Goal: Task Accomplishment & Management: Use online tool/utility

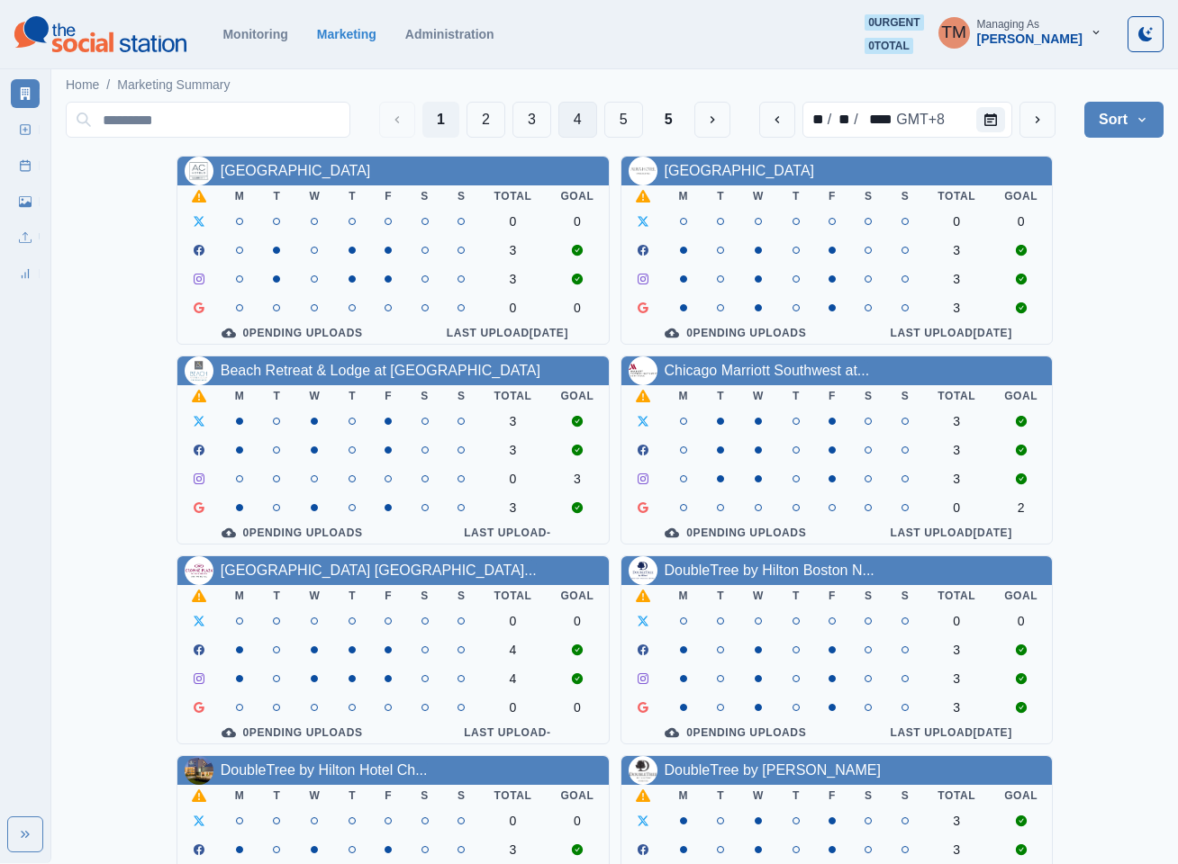
click at [560, 122] on button "4" at bounding box center [577, 120] width 39 height 36
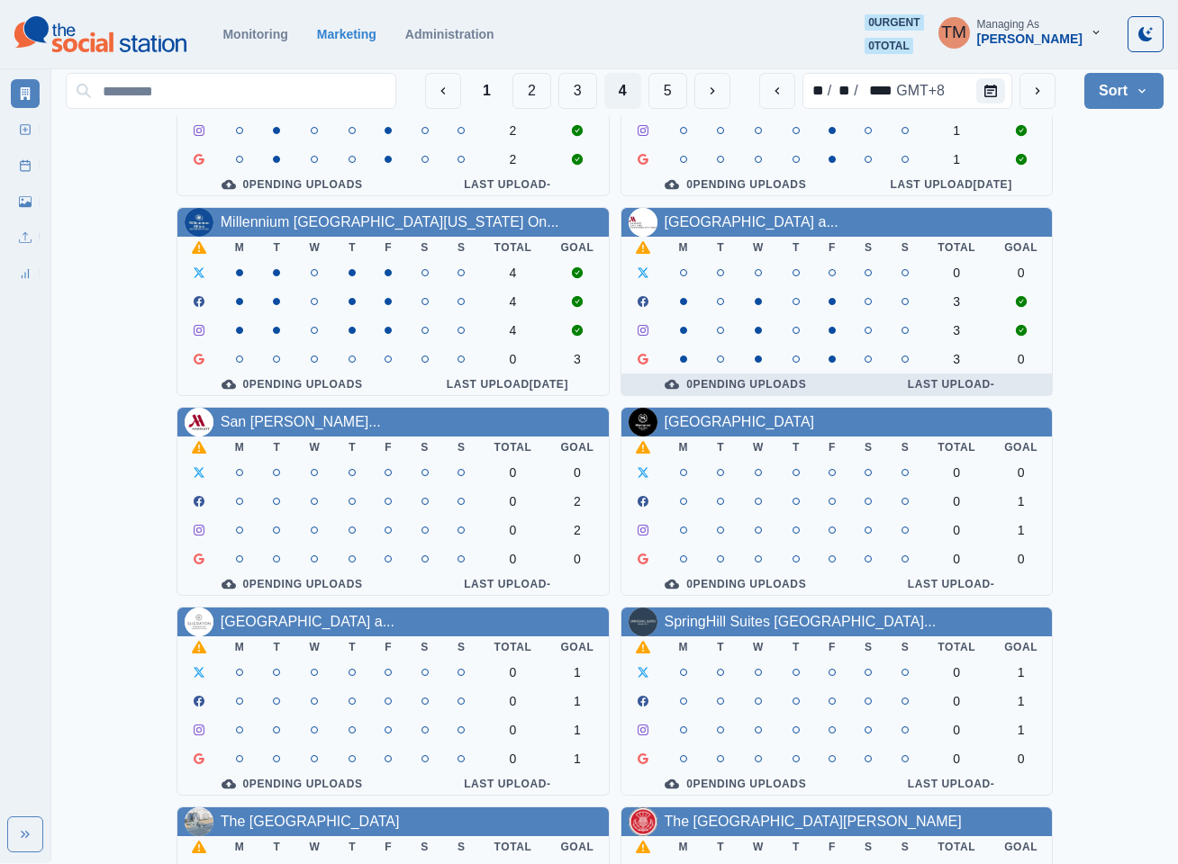
scroll to position [405, 0]
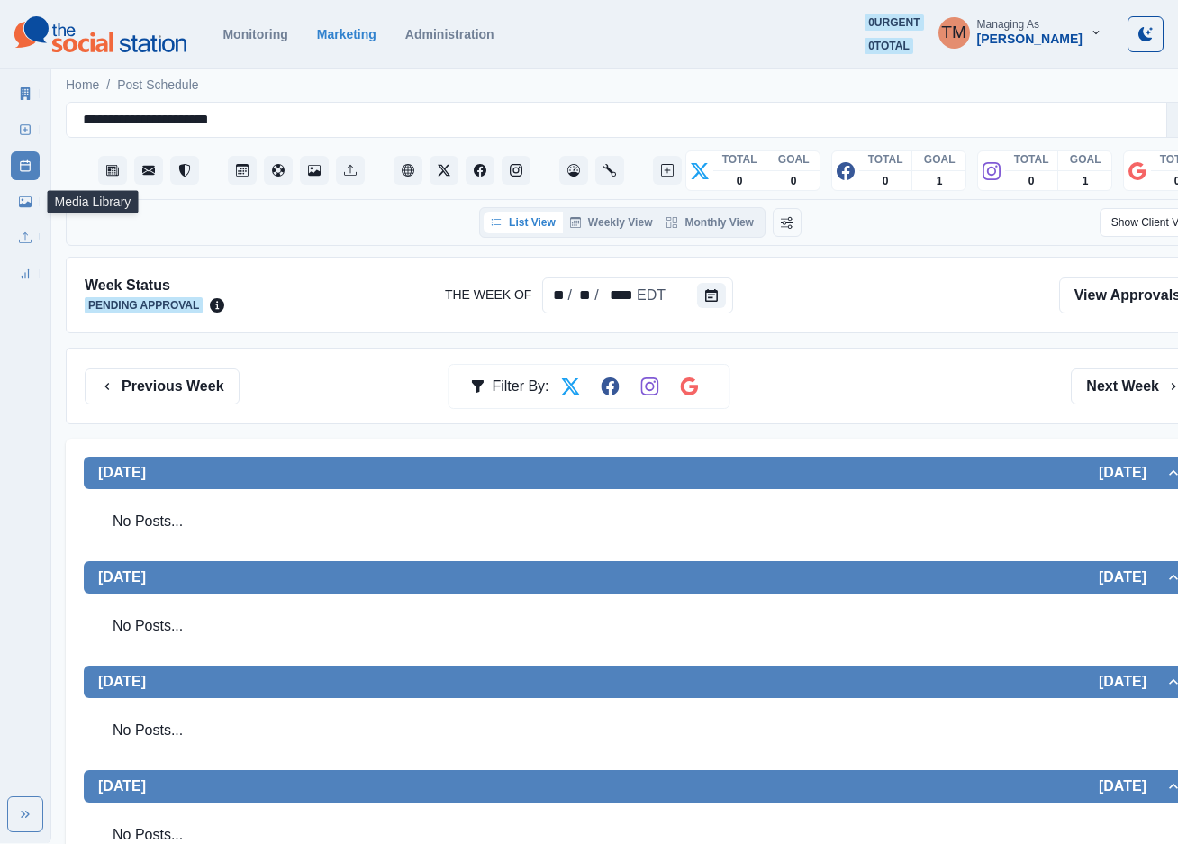
click at [30, 205] on icon at bounding box center [25, 201] width 13 height 11
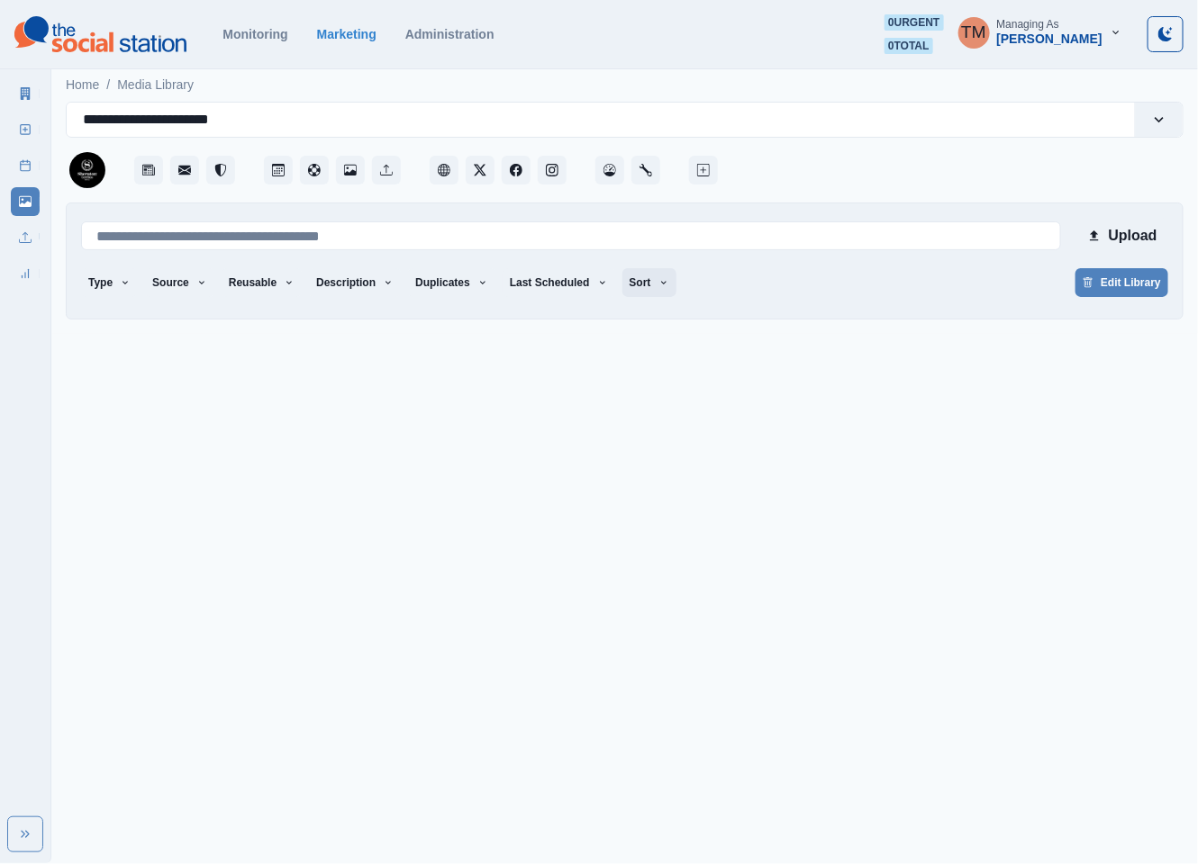
drag, startPoint x: 622, startPoint y: 274, endPoint x: 633, endPoint y: 297, distance: 25.8
click at [624, 276] on button "Sort" at bounding box center [649, 282] width 54 height 29
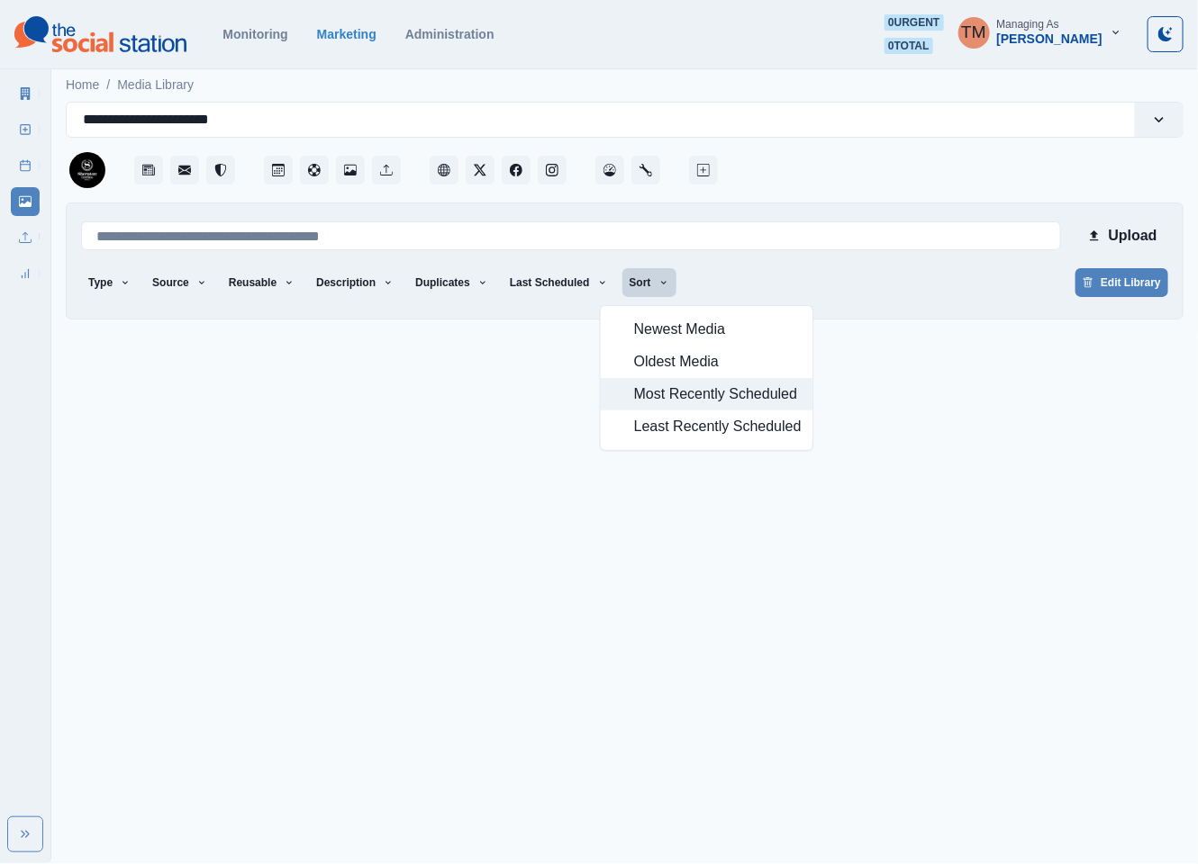
click at [662, 393] on span "Most Recently Scheduled" at bounding box center [717, 395] width 167 height 22
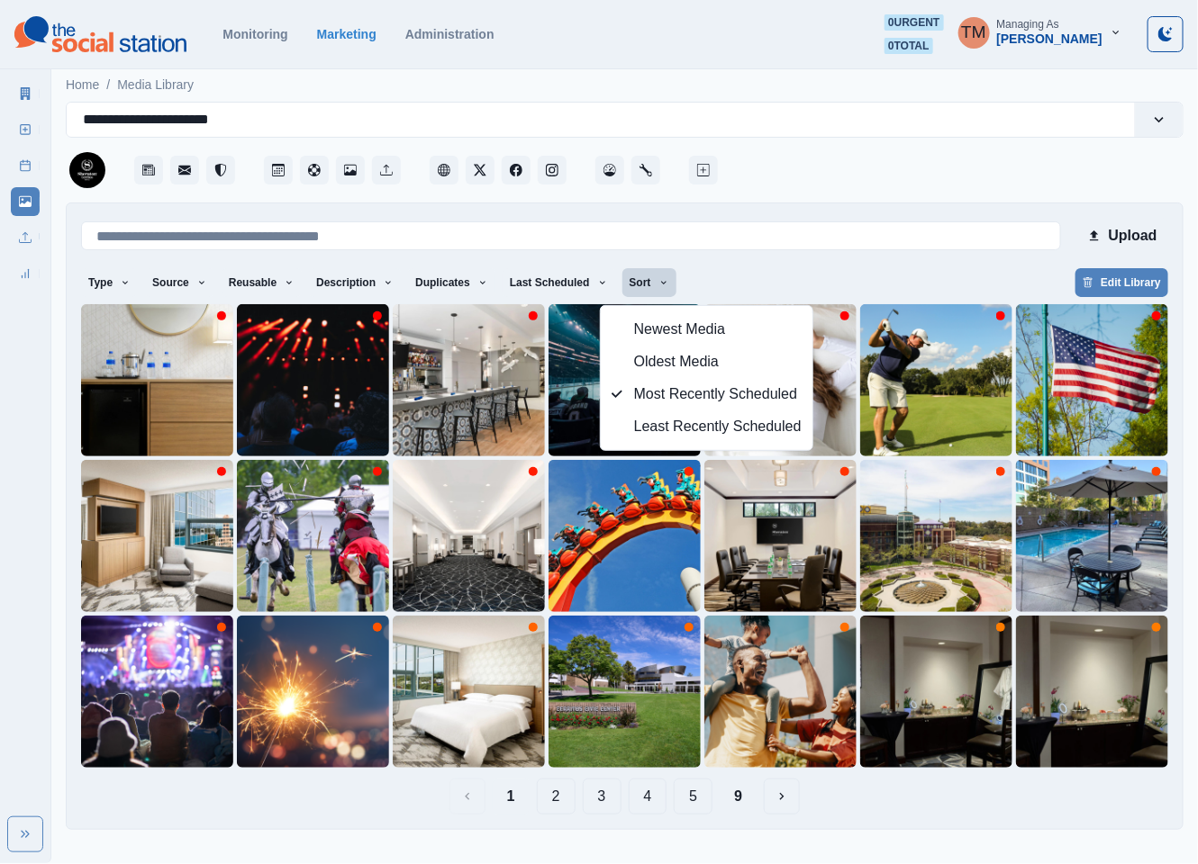
click at [795, 287] on div "Type Any Image Video Source Any Upload Social Manager Found: Instagram Found: G…" at bounding box center [624, 284] width 1087 height 32
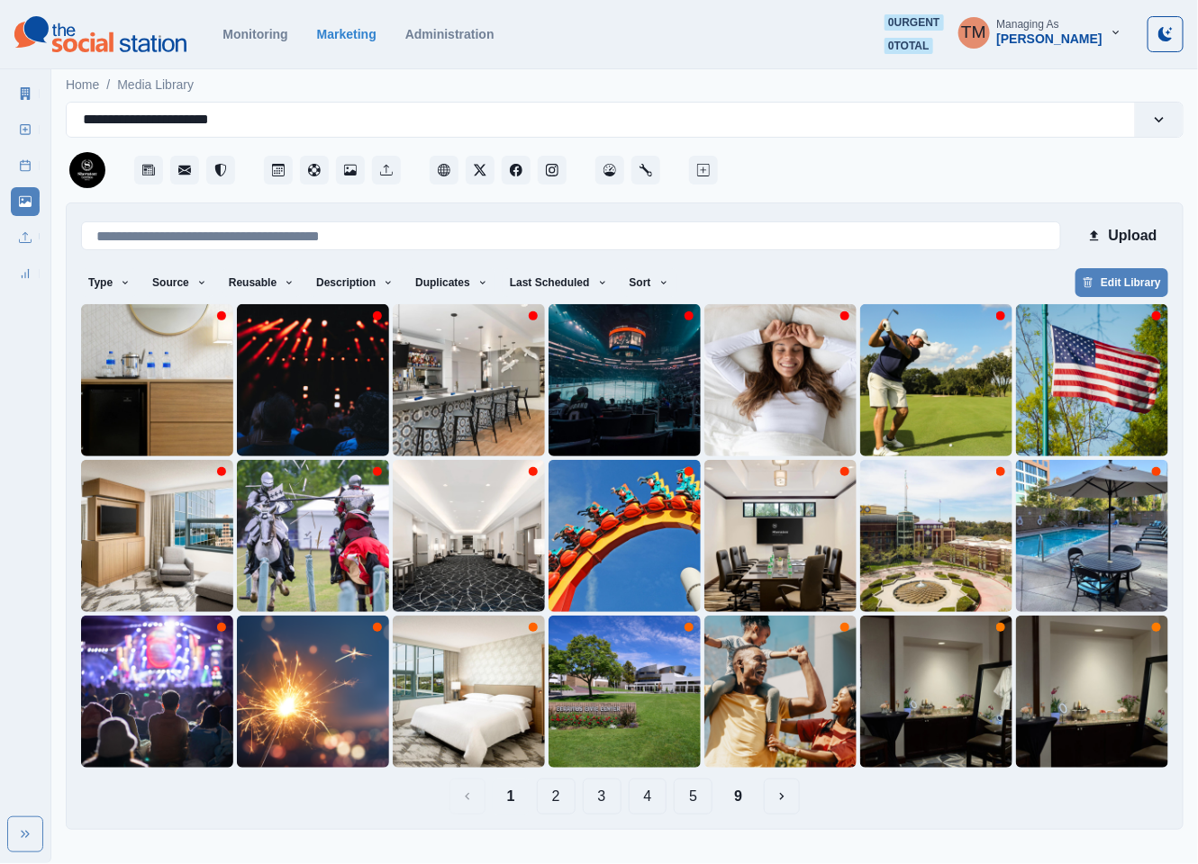
click at [740, 802] on button "9" at bounding box center [738, 797] width 37 height 36
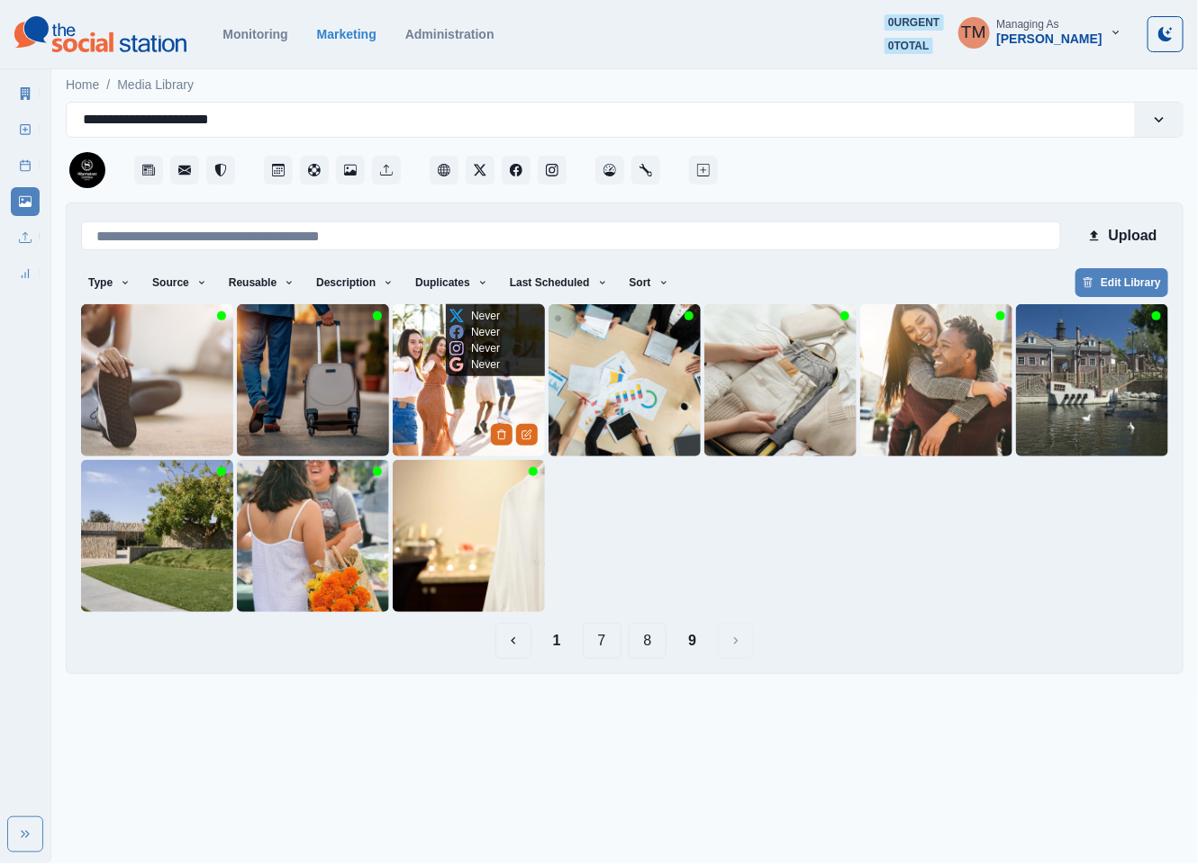
click at [413, 414] on img at bounding box center [469, 380] width 152 height 152
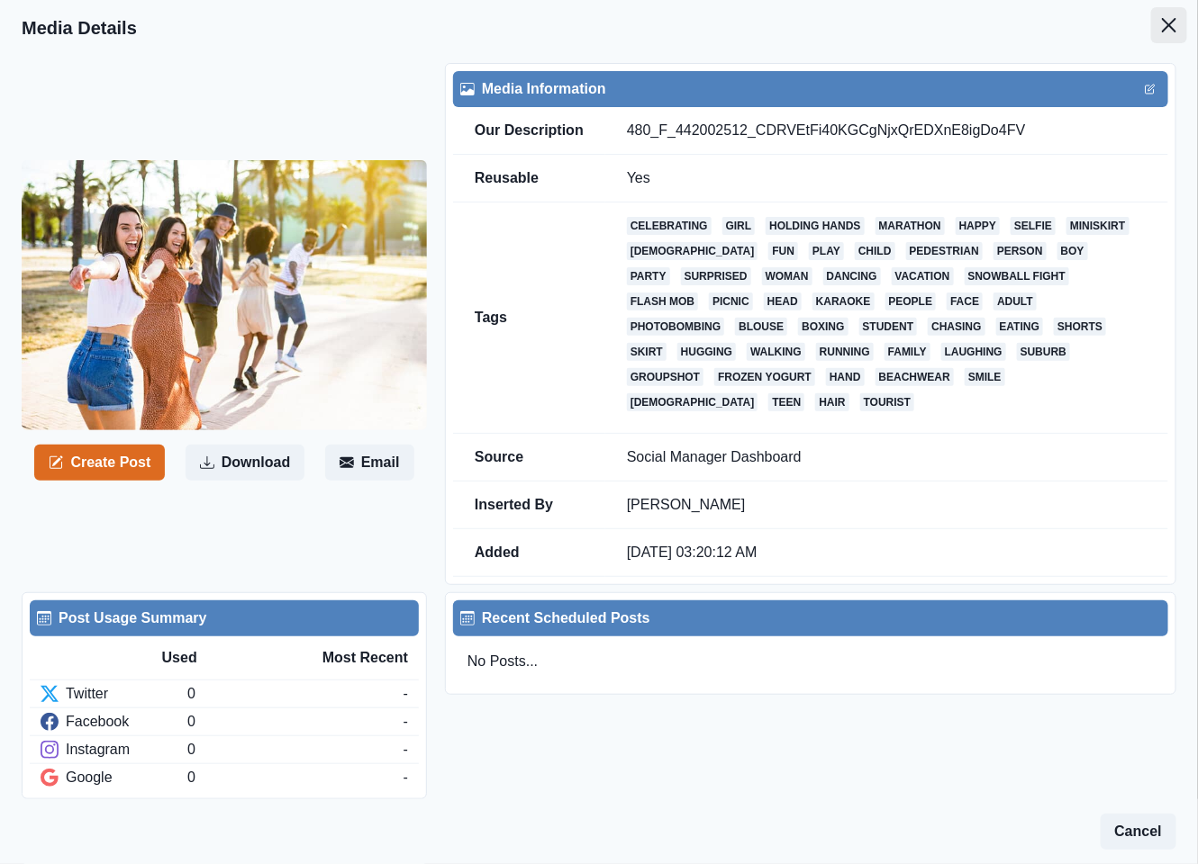
click at [1151, 20] on button "Close" at bounding box center [1169, 25] width 36 height 36
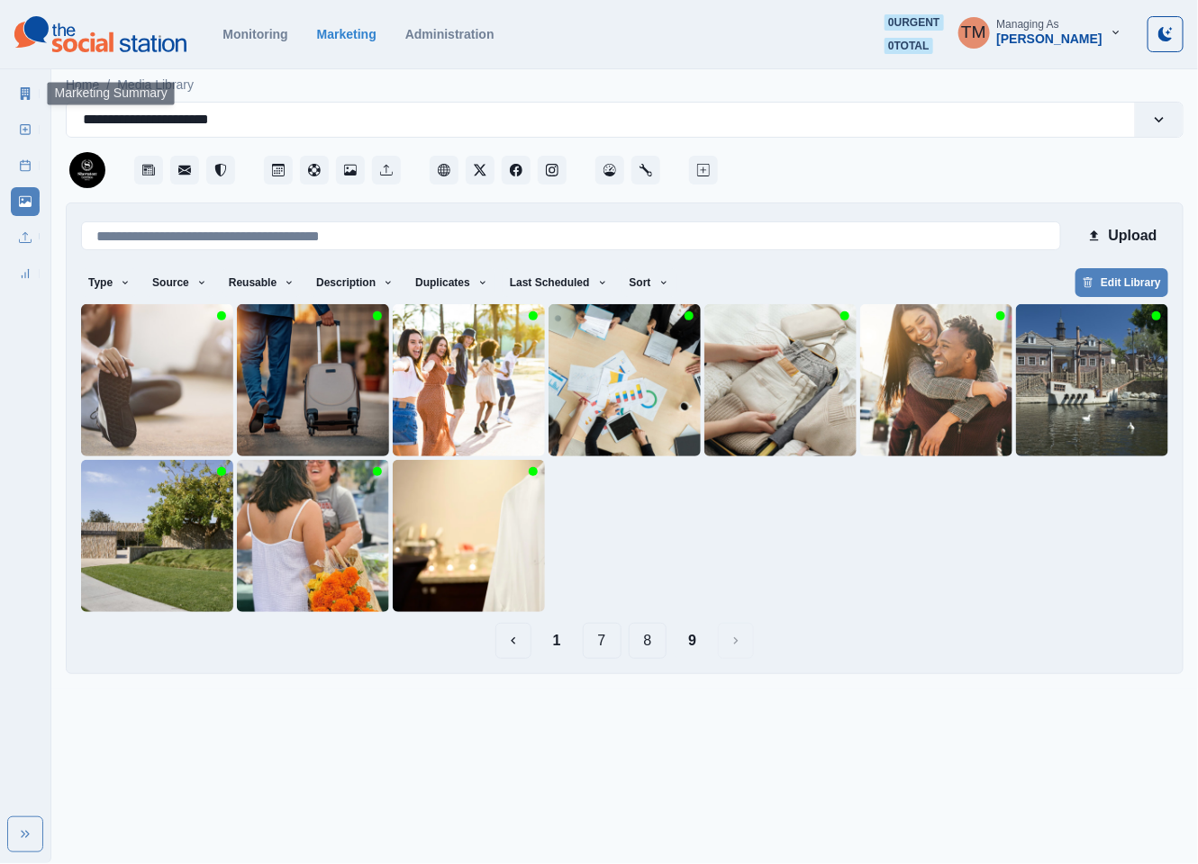
click at [22, 90] on icon at bounding box center [26, 93] width 10 height 13
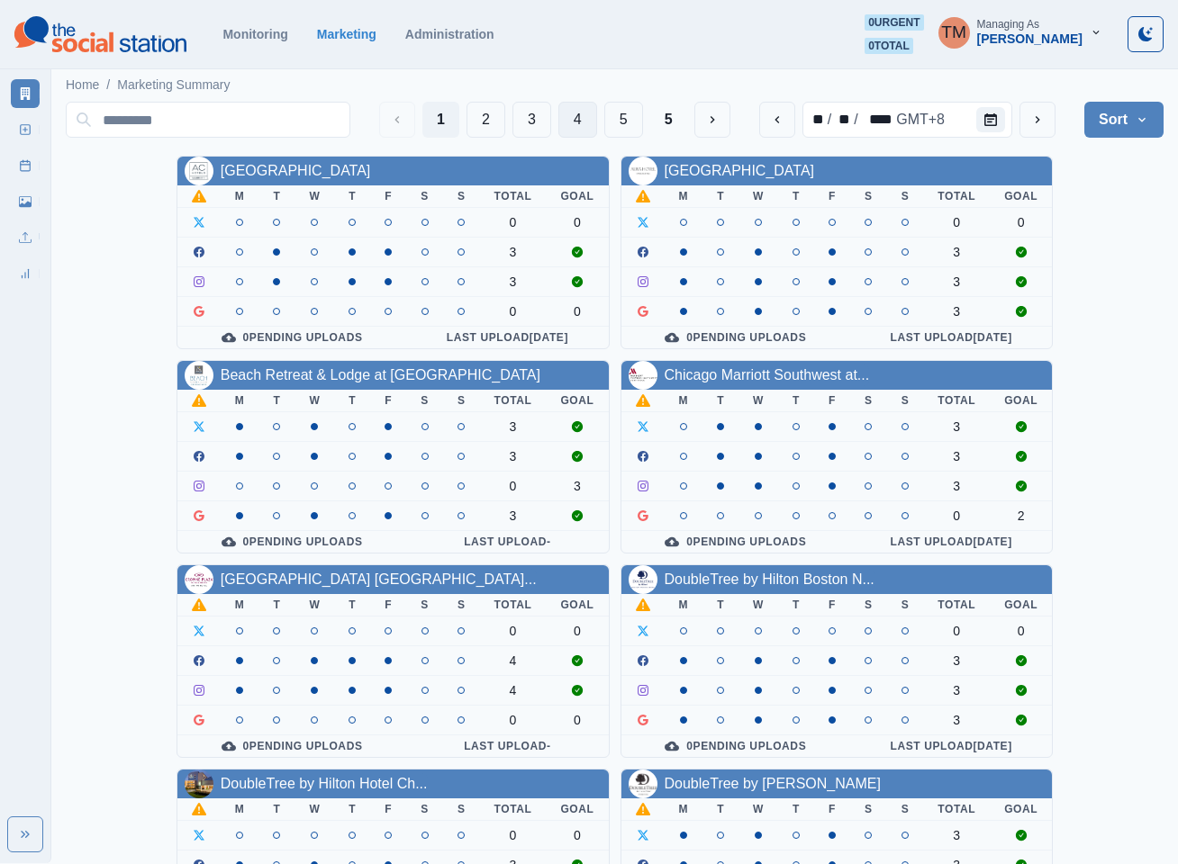
click at [570, 122] on button "4" at bounding box center [577, 120] width 39 height 36
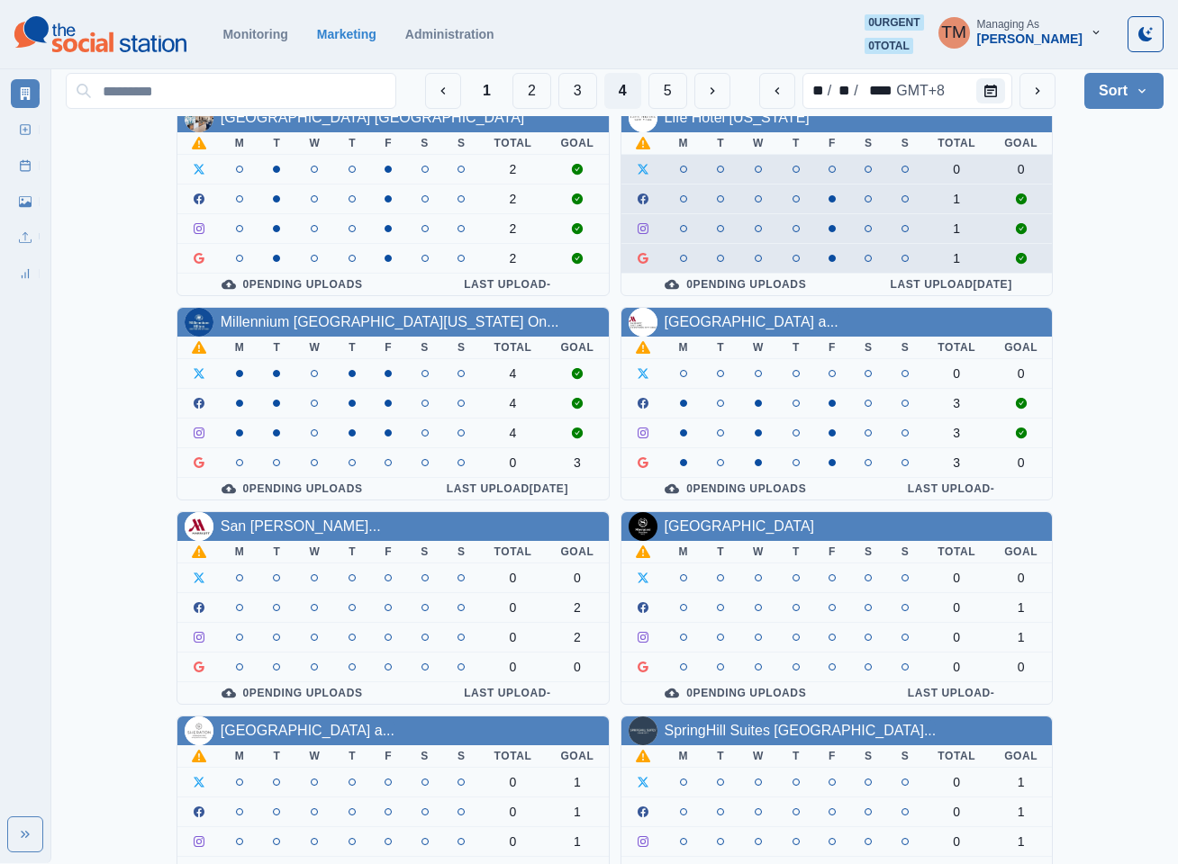
scroll to position [540, 0]
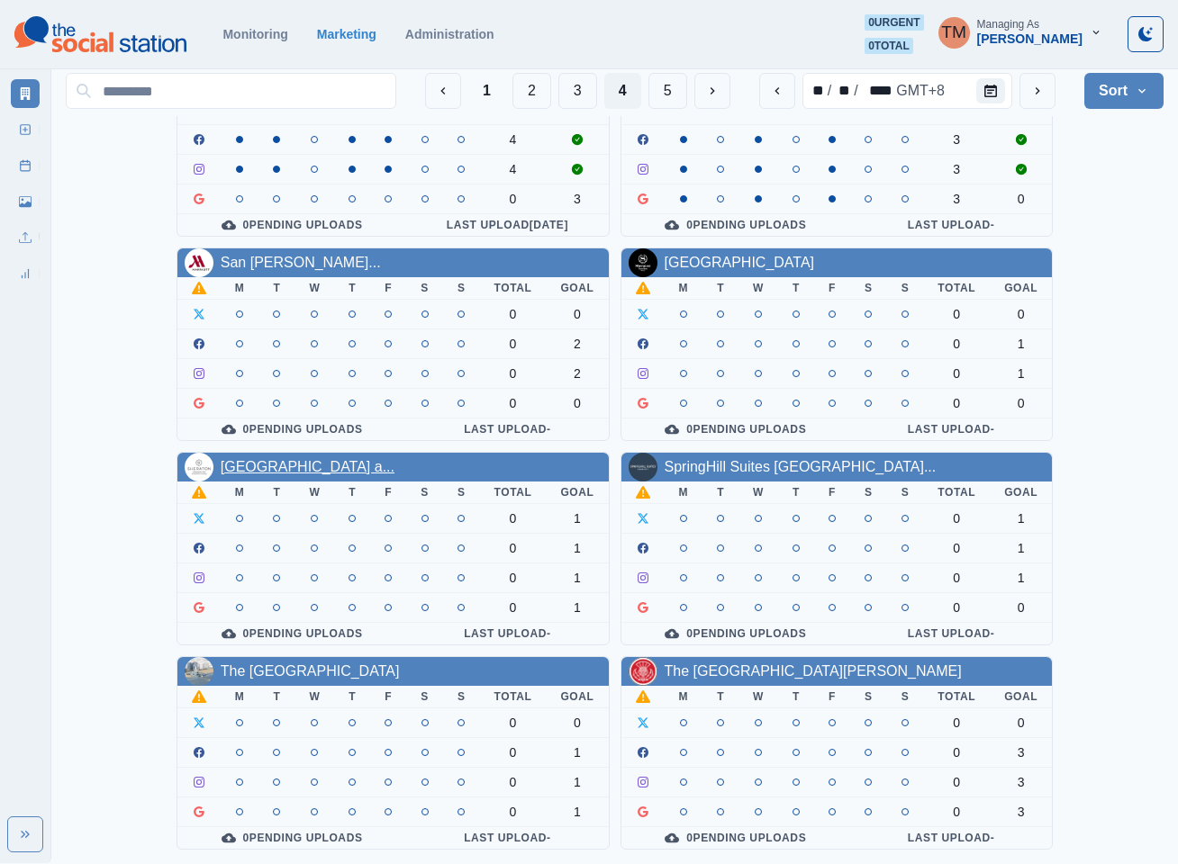
click at [370, 459] on link "[GEOGRAPHIC_DATA] a..." at bounding box center [308, 466] width 174 height 15
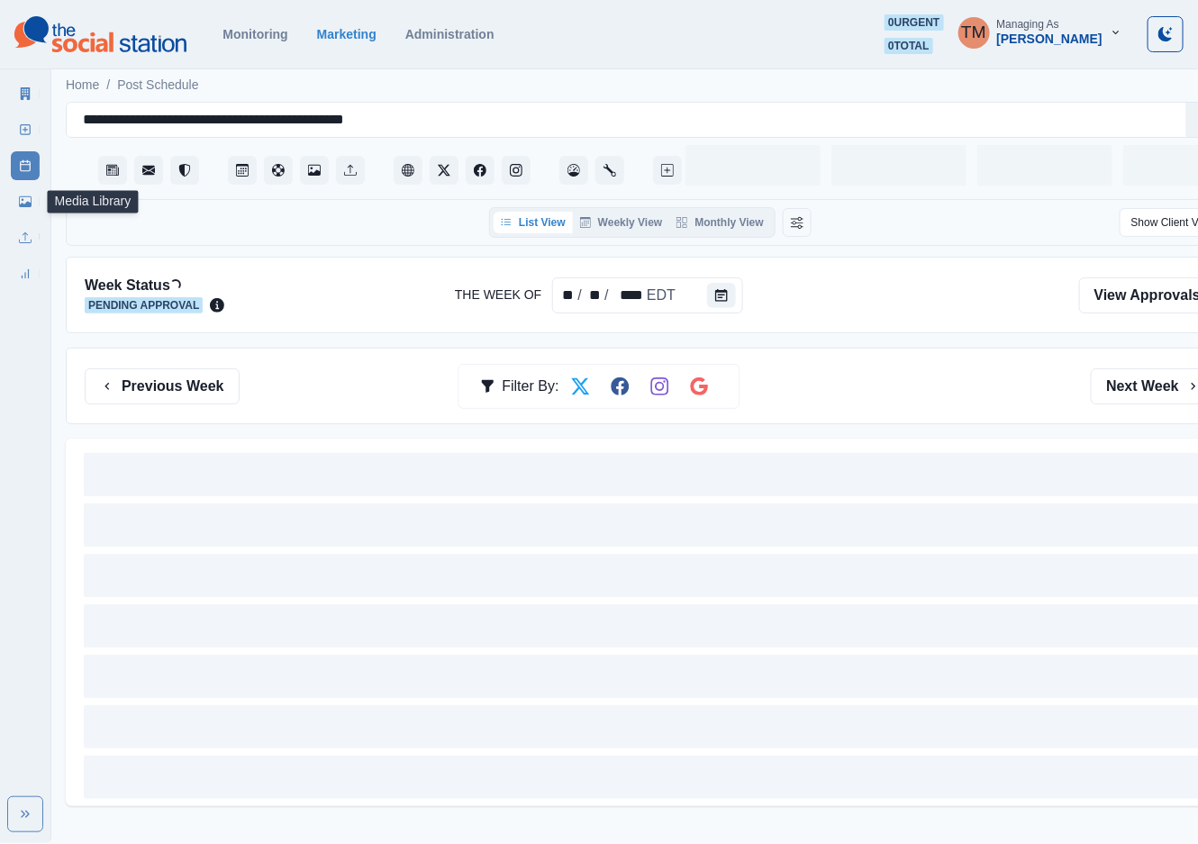
click at [31, 206] on icon at bounding box center [25, 201] width 13 height 11
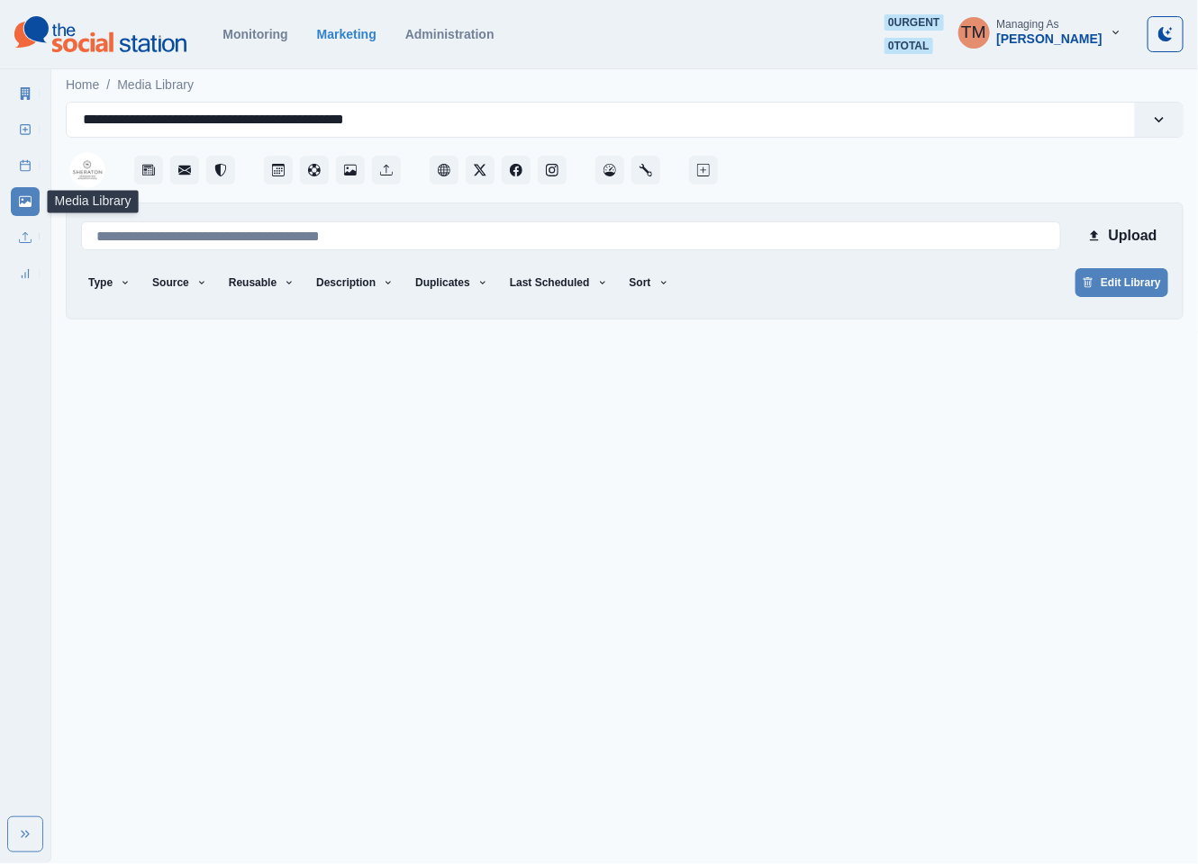
click at [16, 205] on link "Media Library" at bounding box center [25, 201] width 29 height 29
click at [630, 281] on button "Sort" at bounding box center [649, 282] width 54 height 29
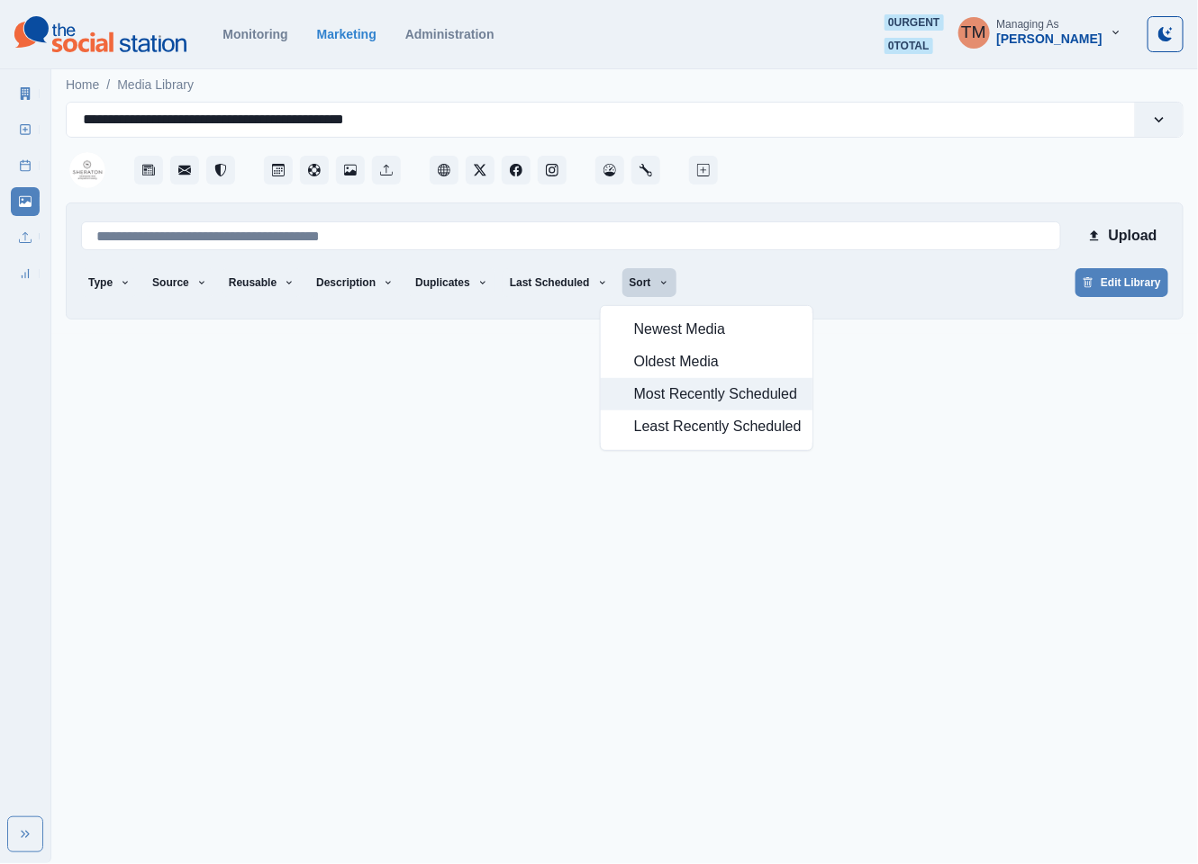
click at [670, 398] on span "Most Recently Scheduled" at bounding box center [717, 395] width 167 height 22
click at [855, 289] on div "Type Any Image Video Source Any Upload Social Manager Found: Instagram Found: G…" at bounding box center [624, 284] width 1087 height 32
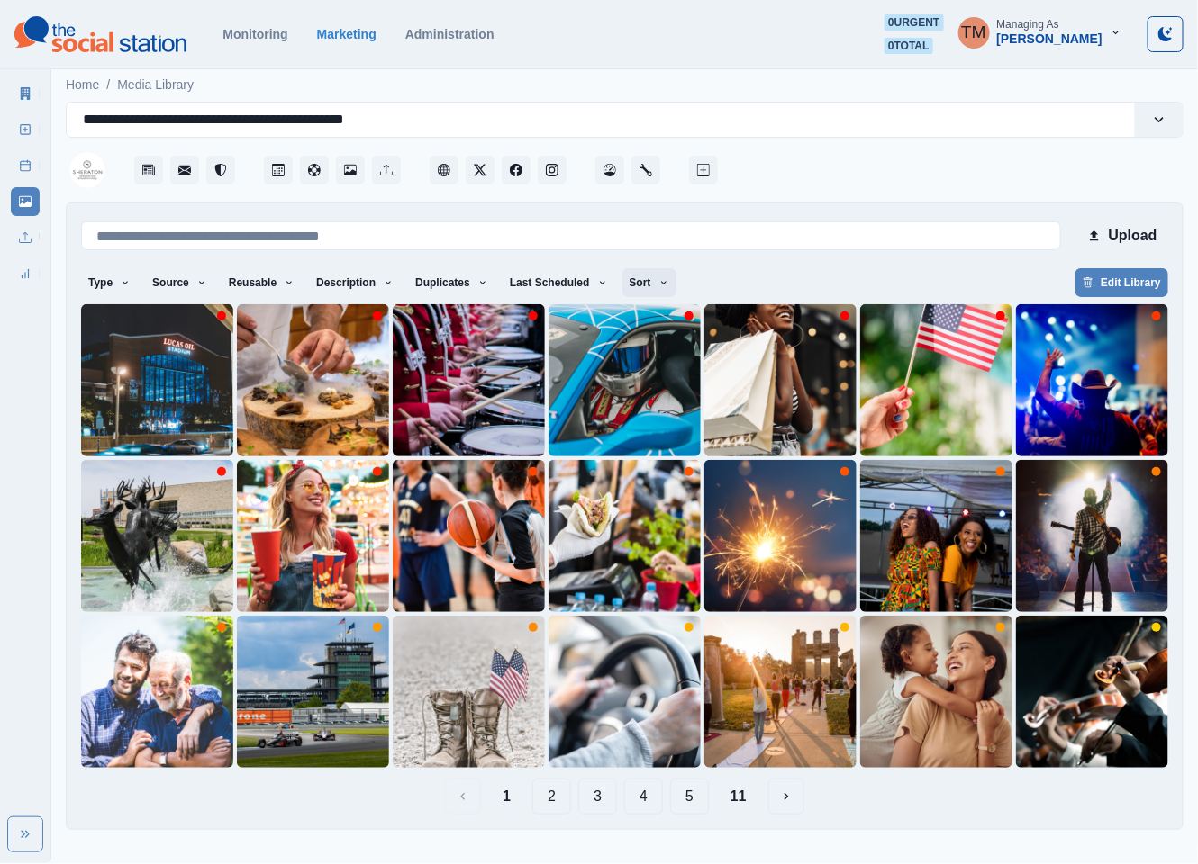
click at [633, 281] on button "Sort" at bounding box center [649, 282] width 54 height 29
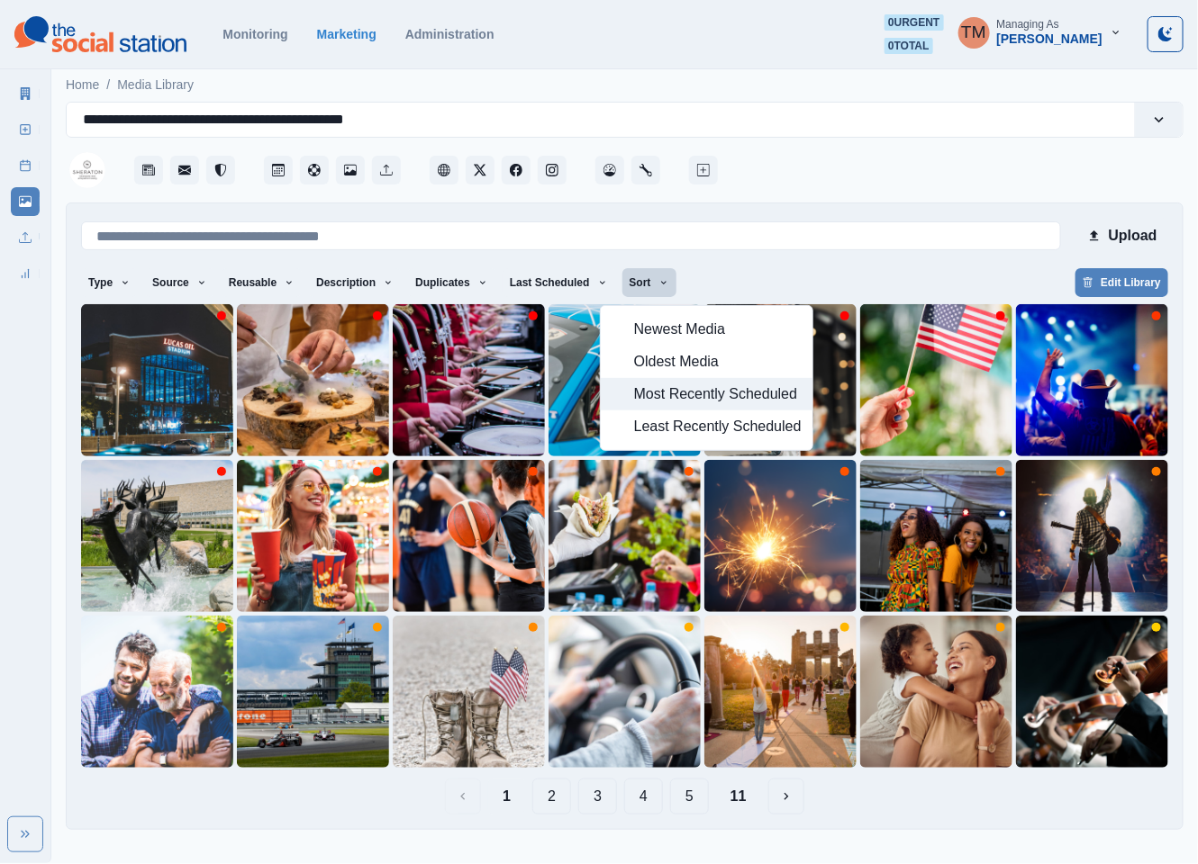
click at [656, 398] on span "Most Recently Scheduled" at bounding box center [717, 395] width 167 height 22
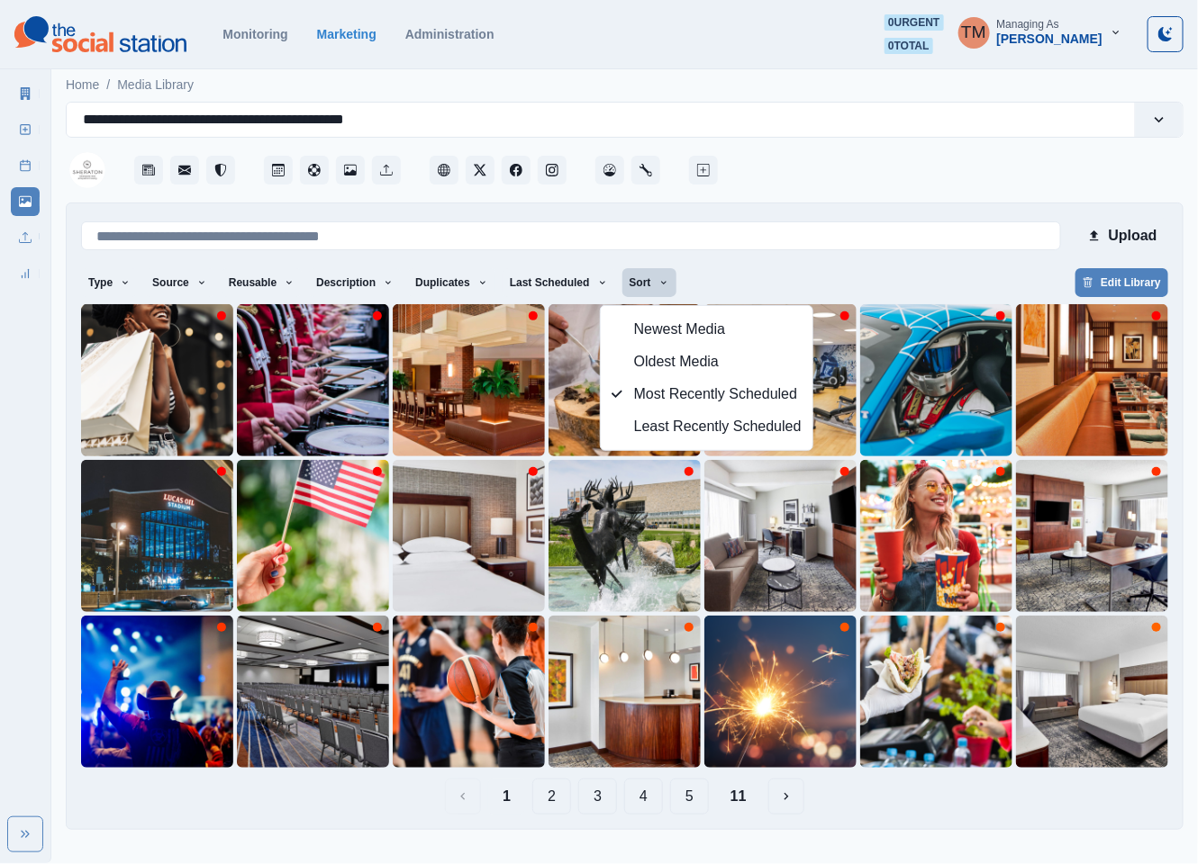
click at [965, 270] on div "Type Any Image Video Source Any Upload Social Manager Found: Instagram Found: G…" at bounding box center [624, 284] width 1087 height 32
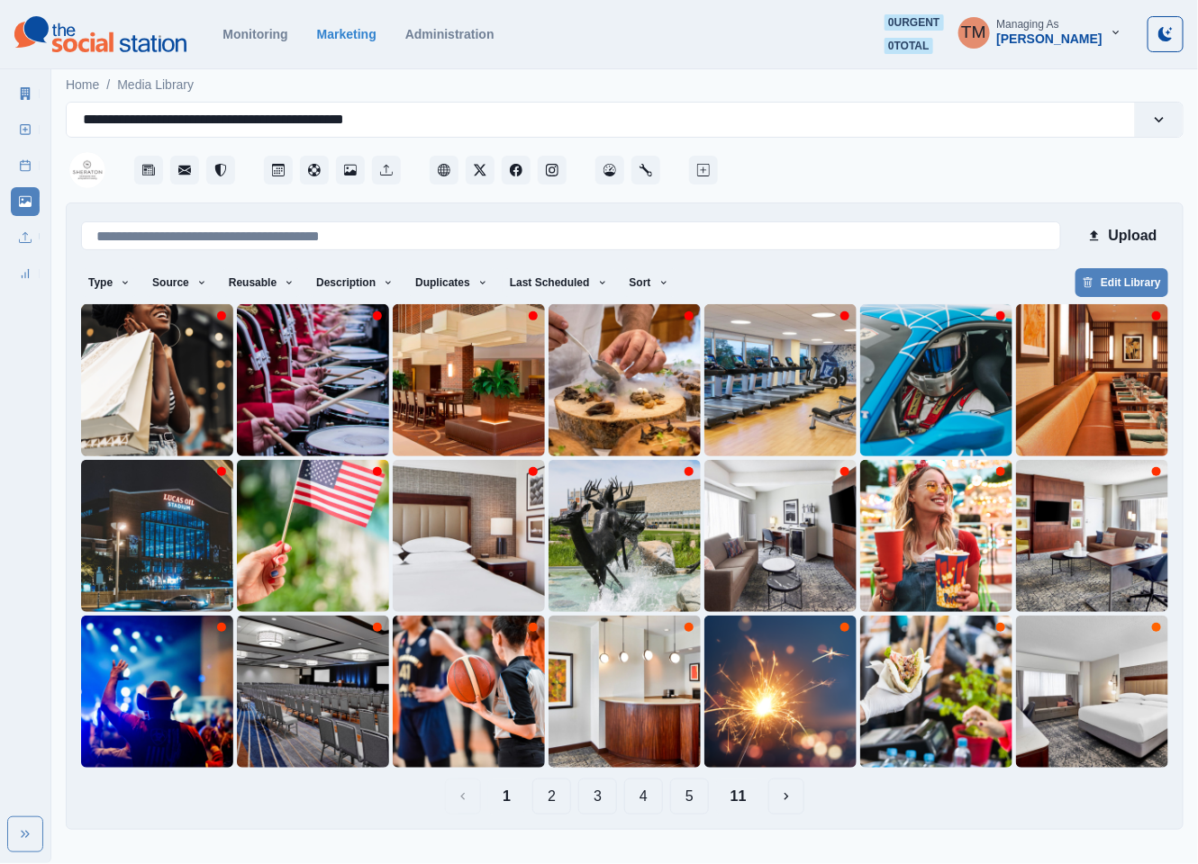
click at [743, 800] on button "11" at bounding box center [738, 797] width 45 height 36
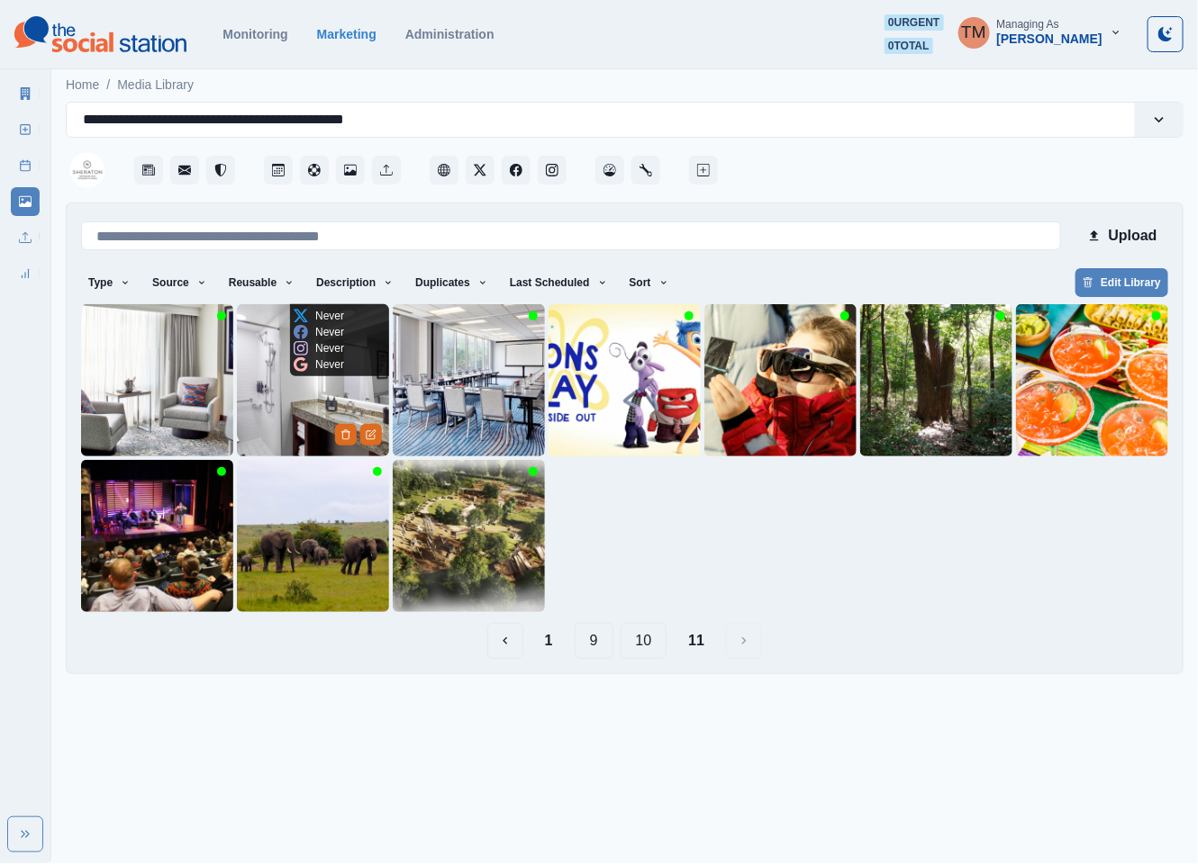
click at [268, 411] on img at bounding box center [313, 380] width 152 height 152
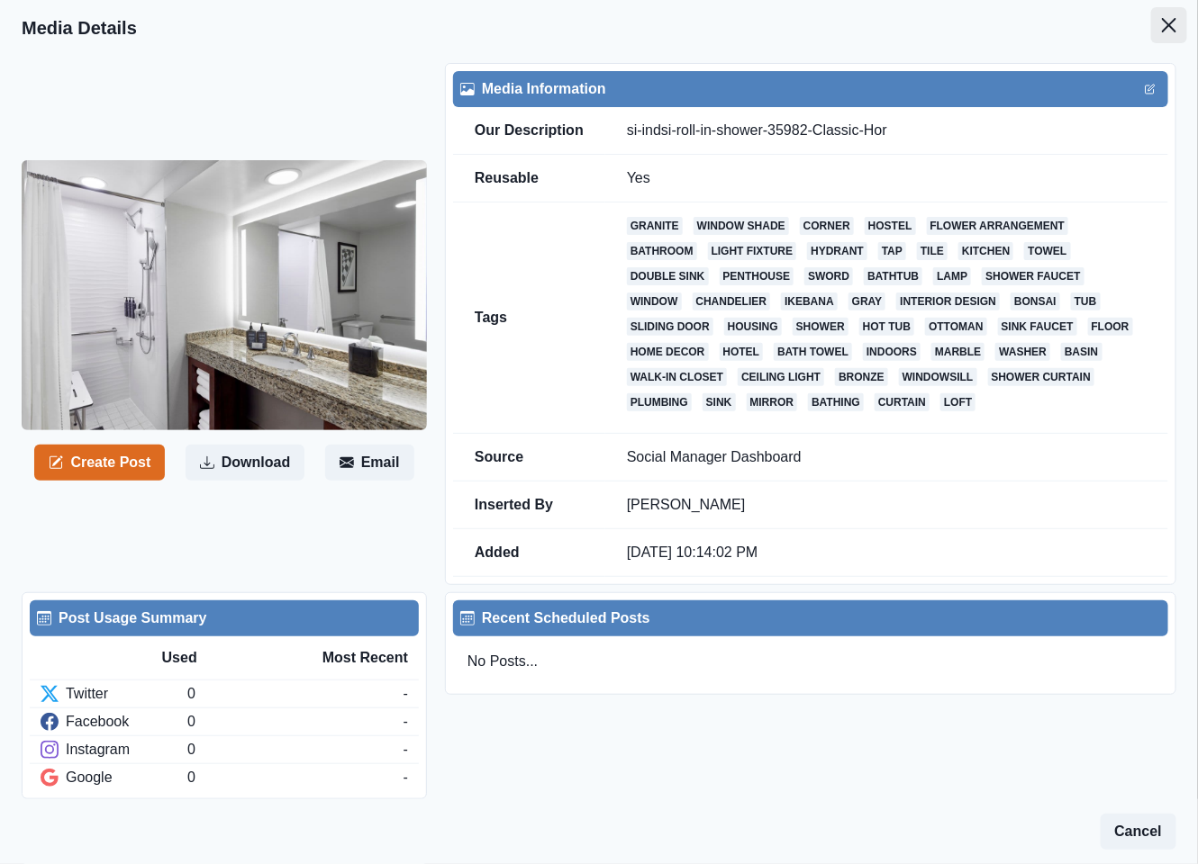
click at [1162, 24] on icon "Close" at bounding box center [1169, 25] width 14 height 14
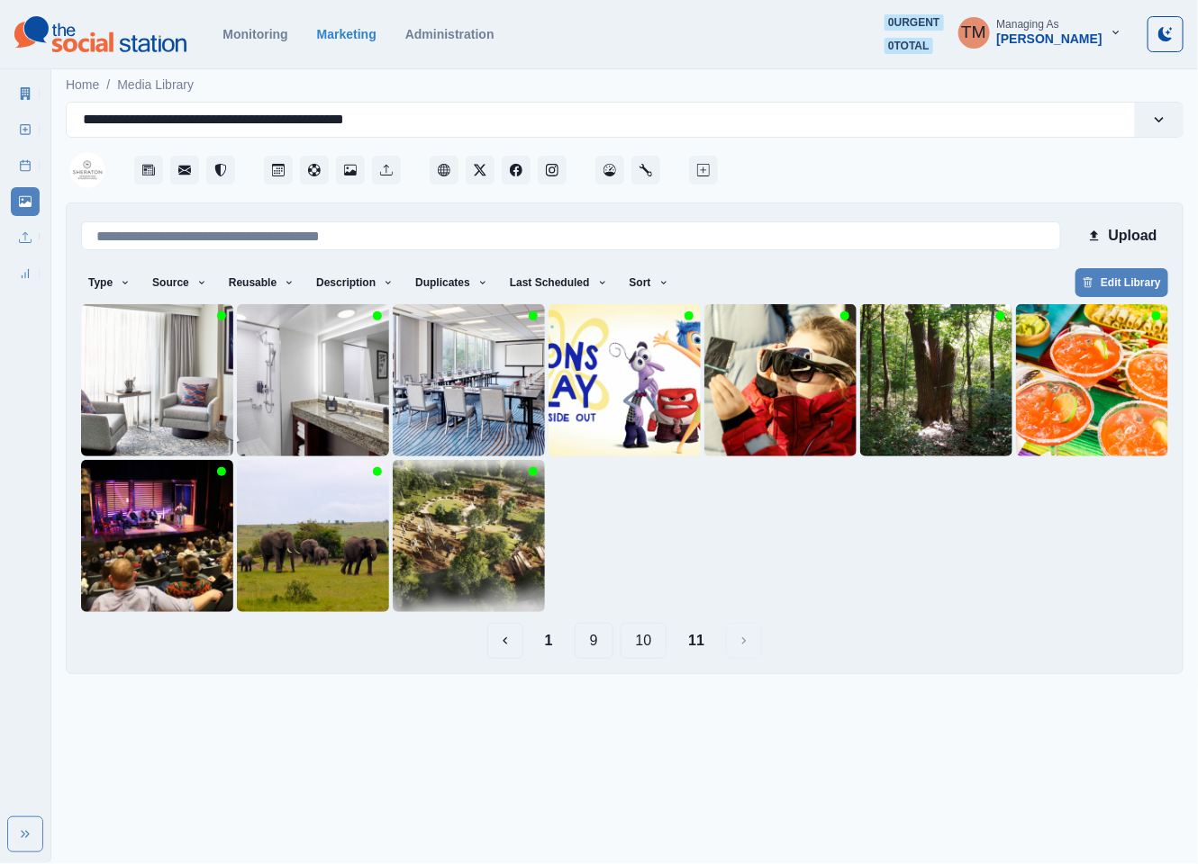
click at [551, 643] on button "1" at bounding box center [548, 641] width 37 height 36
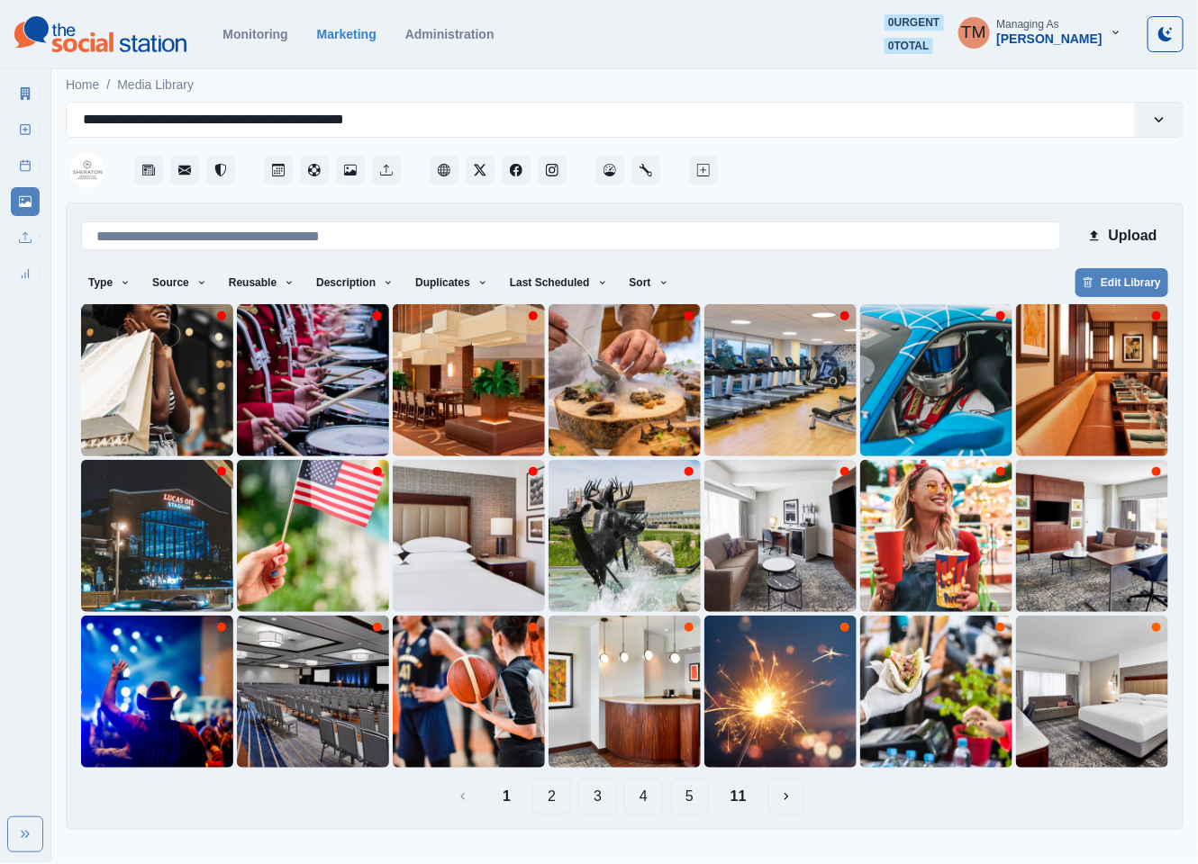
click at [743, 800] on button "11" at bounding box center [738, 797] width 45 height 36
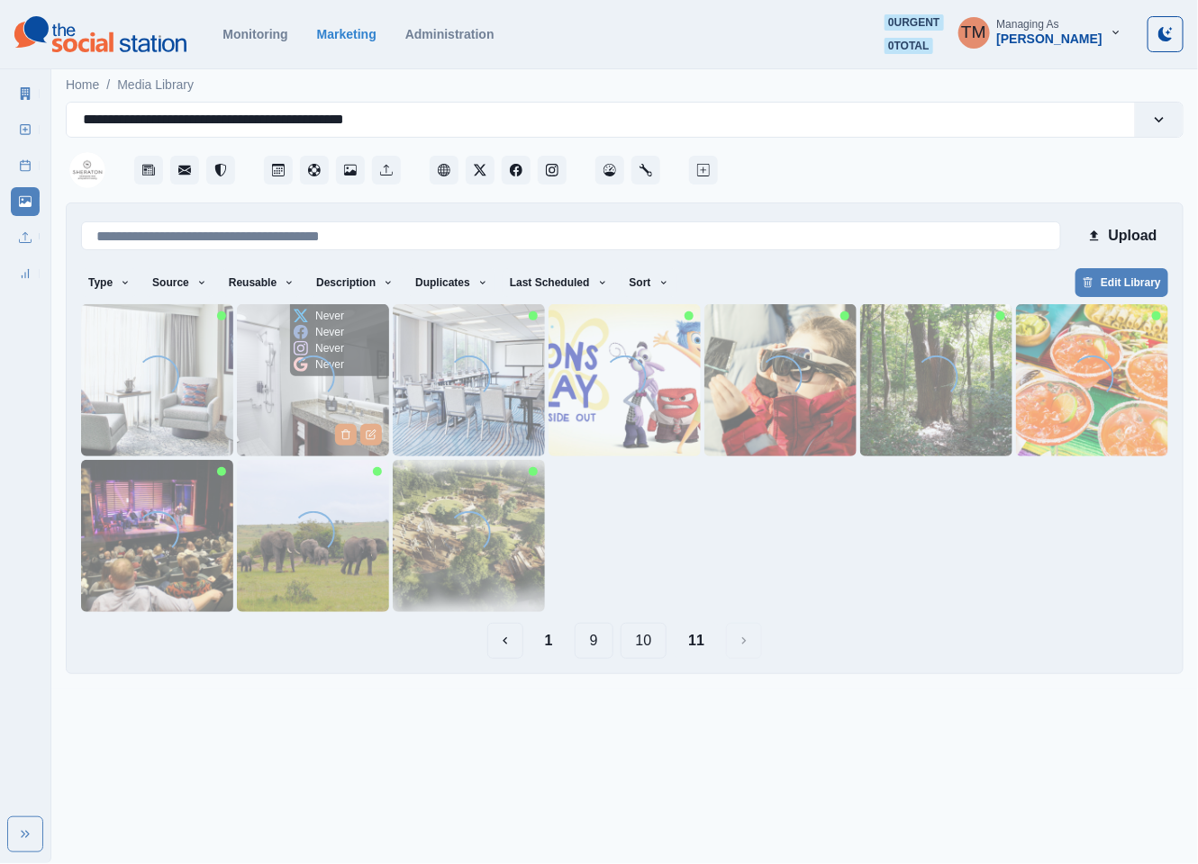
click at [260, 390] on img at bounding box center [313, 380] width 152 height 152
